Goal: Obtain resource: Obtain resource

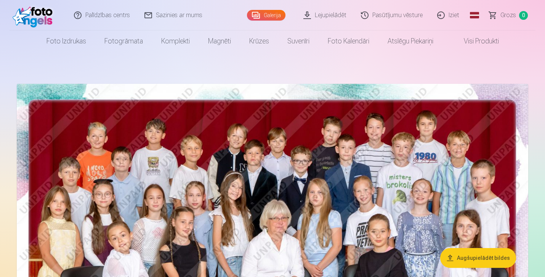
click at [331, 13] on link "Lejupielādēt" at bounding box center [326, 15] width 58 height 30
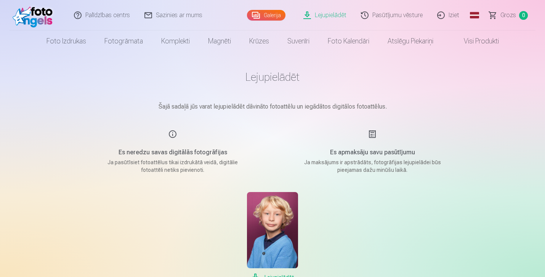
click at [397, 17] on link "Pasūtījumu vēsture" at bounding box center [392, 15] width 76 height 30
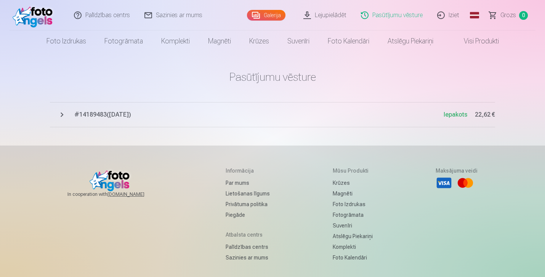
click at [110, 114] on span "# 14189483 ( [DATE] )" at bounding box center [258, 114] width 369 height 9
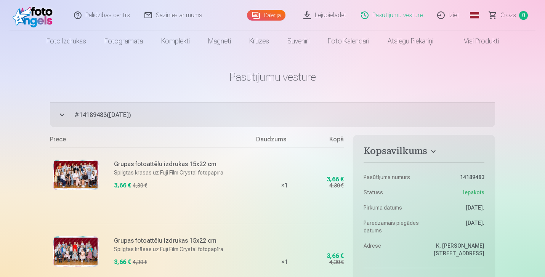
click at [332, 20] on link "Lejupielādēt" at bounding box center [326, 15] width 58 height 30
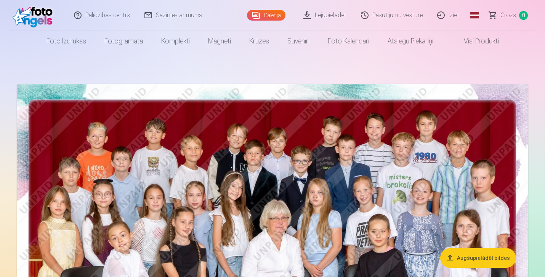
click at [333, 12] on link "Lejupielādēt" at bounding box center [326, 15] width 58 height 30
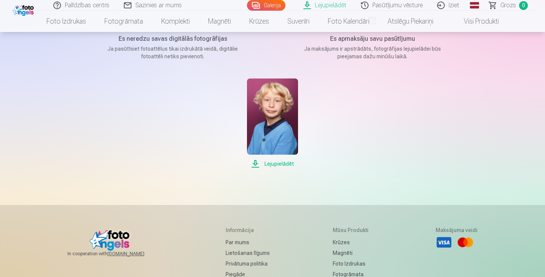
scroll to position [124, 0]
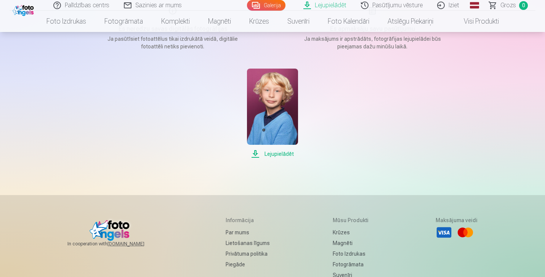
click at [280, 149] on span "Lejupielādēt" at bounding box center [272, 153] width 51 height 9
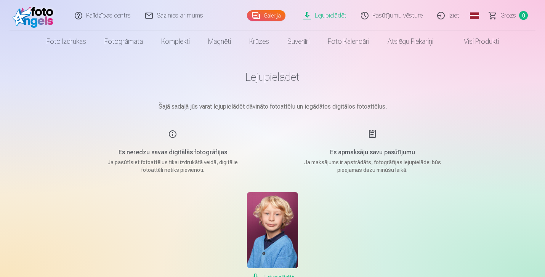
scroll to position [0, 0]
click at [399, 17] on link "Pasūtījumu vēsture" at bounding box center [392, 15] width 76 height 30
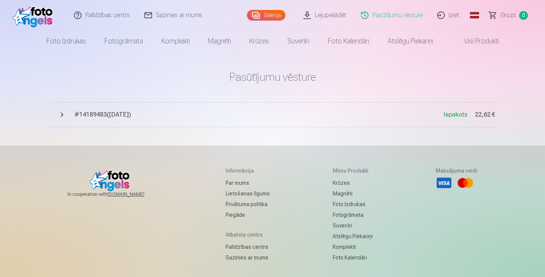
click at [114, 114] on span "# 14189483 ( [DATE] )" at bounding box center [258, 114] width 369 height 9
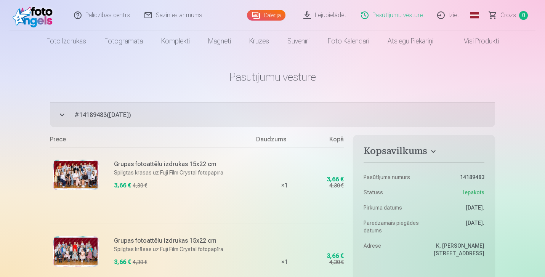
click at [450, 14] on link "Iziet" at bounding box center [448, 15] width 37 height 30
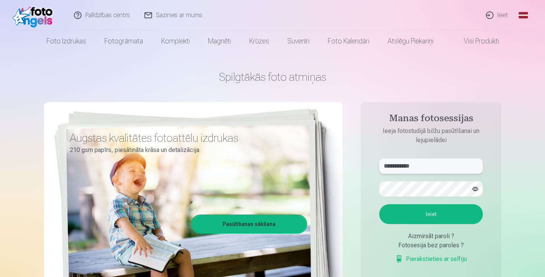
type input "**********"
click at [431, 214] on button "Ieiet" at bounding box center [431, 214] width 104 height 20
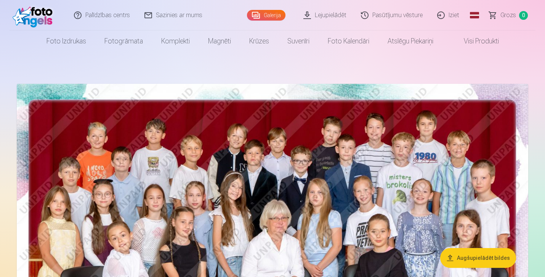
click at [335, 14] on link "Lejupielādēt" at bounding box center [326, 15] width 58 height 30
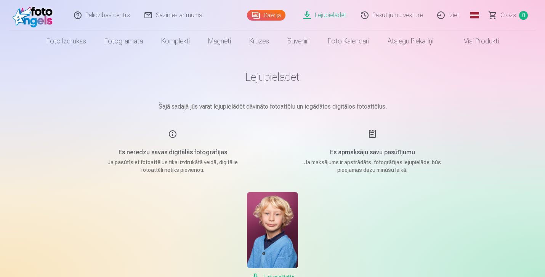
click at [396, 15] on link "Pasūtījumu vēsture" at bounding box center [392, 15] width 76 height 30
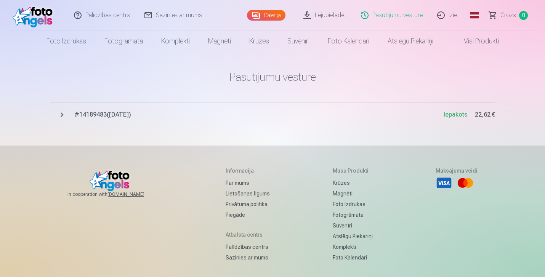
click at [139, 112] on span "# 14189483 ( [DATE] )" at bounding box center [258, 114] width 369 height 9
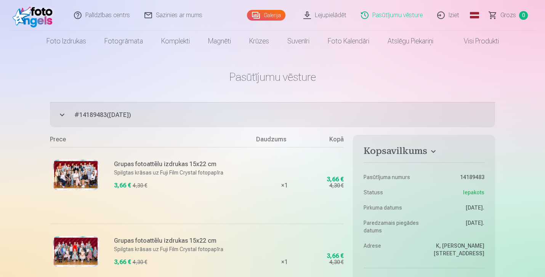
click at [278, 16] on link "Galerija" at bounding box center [266, 15] width 39 height 11
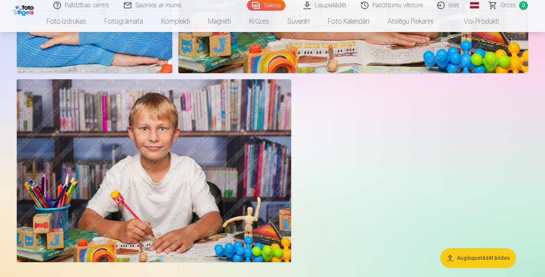
scroll to position [9953, 0]
click at [322, 6] on link "Lejupielādēt" at bounding box center [326, 5] width 58 height 11
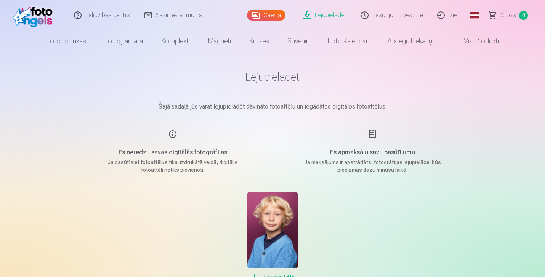
click at [348, 153] on h5 "Es apmaksāju savu pasūtījumu" at bounding box center [372, 152] width 145 height 9
